Goal: Information Seeking & Learning: Learn about a topic

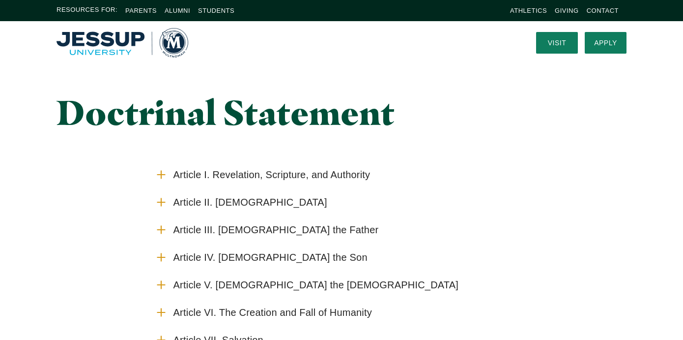
click at [202, 196] on span "Article II. [DEMOGRAPHIC_DATA]" at bounding box center [251, 202] width 154 height 12
click at [0, 0] on input "Article II. [DEMOGRAPHIC_DATA]" at bounding box center [0, 0] width 0 height 0
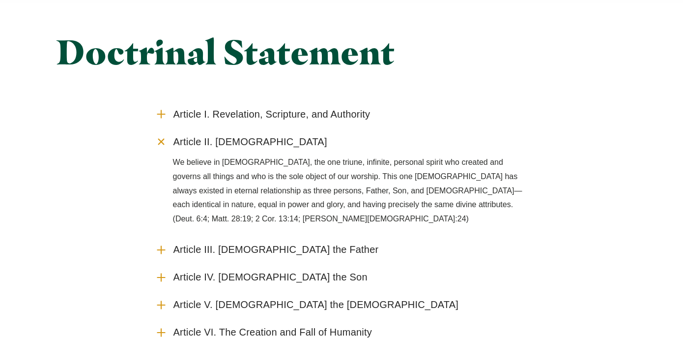
scroll to position [67, 0]
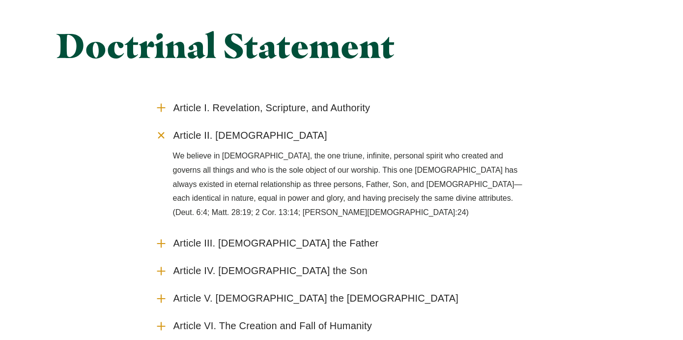
click at [176, 230] on label "Article III. [DEMOGRAPHIC_DATA] the Father" at bounding box center [342, 244] width 374 height 28
click at [0, 0] on input "Article III. [DEMOGRAPHIC_DATA] the Father" at bounding box center [0, 0] width 0 height 0
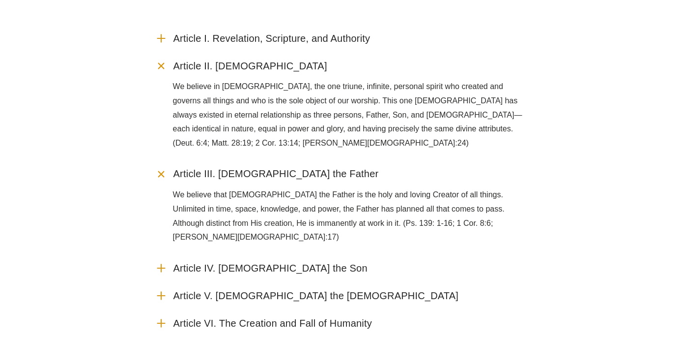
scroll to position [146, 0]
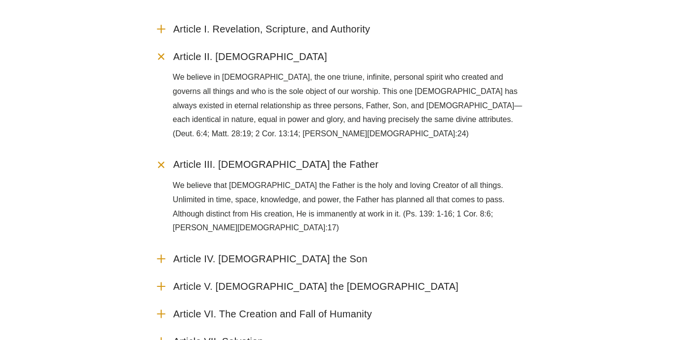
click at [167, 245] on label "Article IV. [DEMOGRAPHIC_DATA] the Son" at bounding box center [342, 259] width 374 height 28
click at [0, 0] on input "Article IV. [DEMOGRAPHIC_DATA] the Son" at bounding box center [0, 0] width 0 height 0
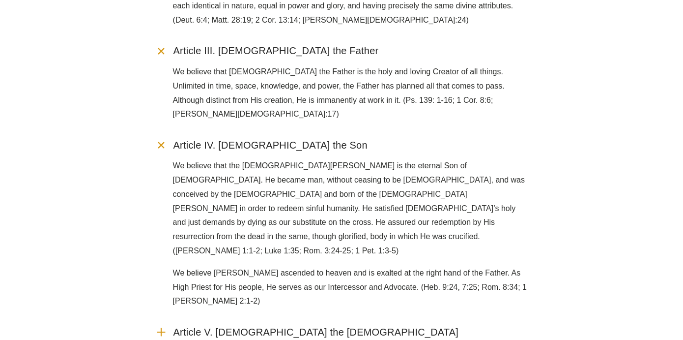
scroll to position [261, 0]
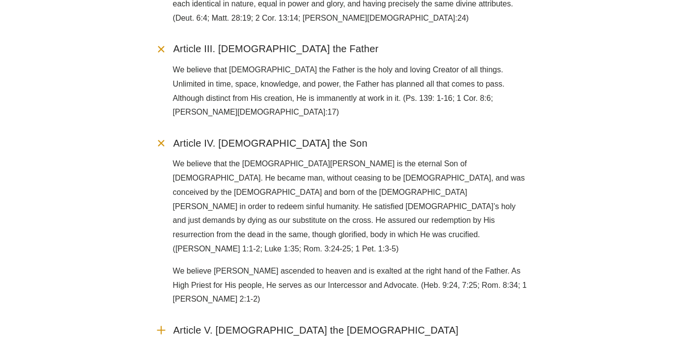
click at [172, 316] on label "Article V. [DEMOGRAPHIC_DATA] the [DEMOGRAPHIC_DATA]" at bounding box center [342, 330] width 374 height 28
click at [0, 0] on input "Article V. [DEMOGRAPHIC_DATA] the [DEMOGRAPHIC_DATA]" at bounding box center [0, 0] width 0 height 0
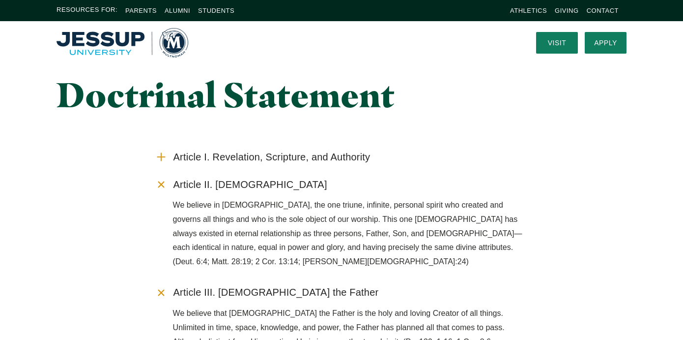
scroll to position [17, 0]
